Goal: Find specific page/section: Find specific page/section

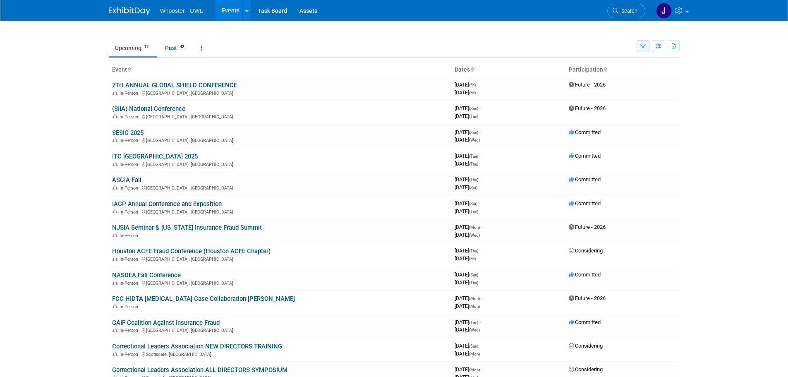
click at [642, 48] on icon "button" at bounding box center [642, 46] width 5 height 5
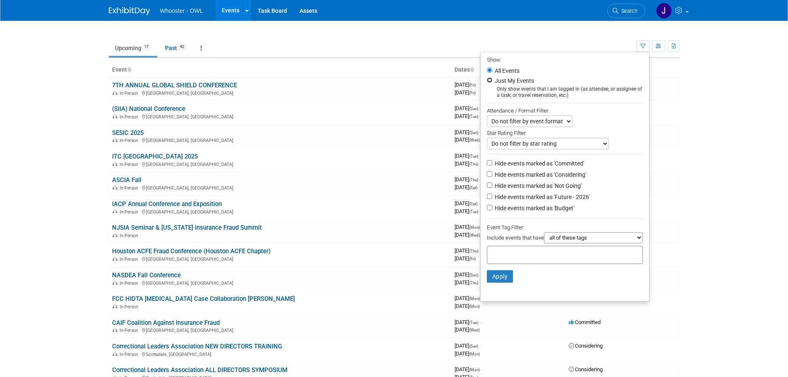
click at [487, 81] on input "Just My Events" at bounding box center [489, 79] width 5 height 5
radio input "true"
click at [496, 276] on button "Apply" at bounding box center [500, 276] width 26 height 12
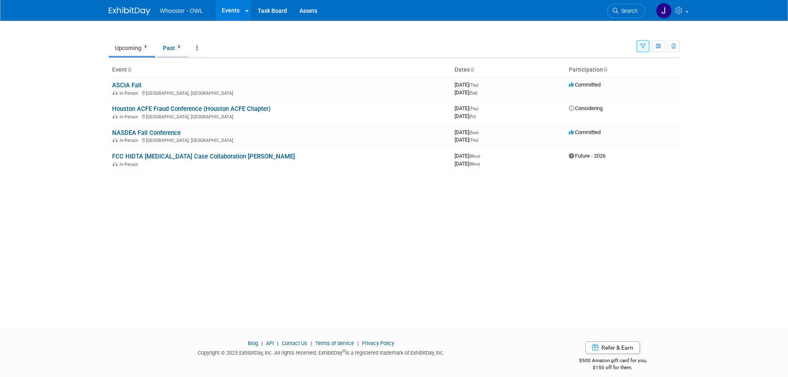
click at [171, 47] on link "Past 8" at bounding box center [173, 48] width 32 height 16
